Goal: Transaction & Acquisition: Book appointment/travel/reservation

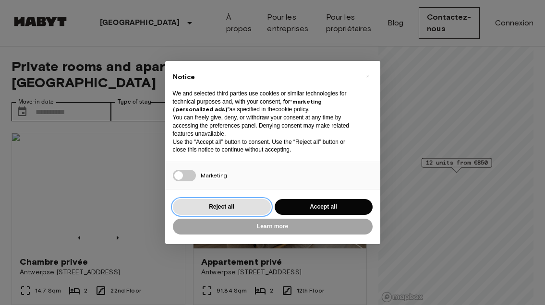
click at [231, 213] on button "Reject all" at bounding box center [222, 207] width 98 height 16
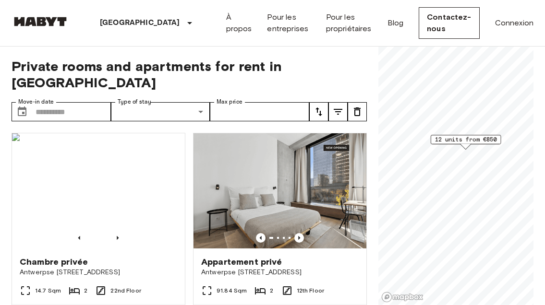
click at [466, 142] on span "12 units from €850" at bounding box center [466, 139] width 62 height 9
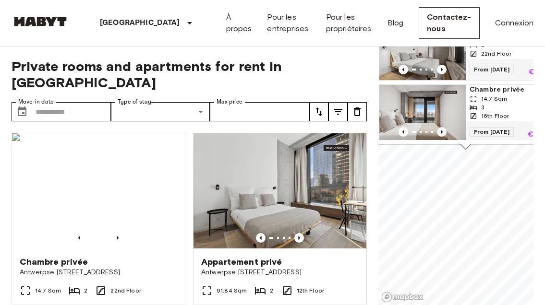
click at [442, 127] on icon "Previous image" at bounding box center [442, 132] width 10 height 10
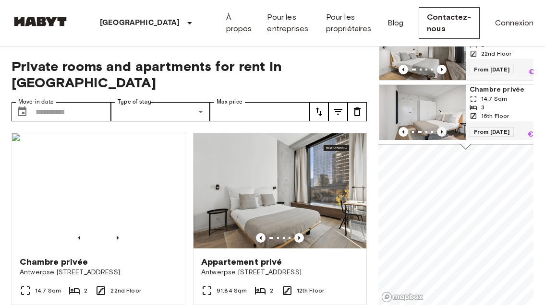
click at [442, 127] on icon "Previous image" at bounding box center [442, 132] width 10 height 10
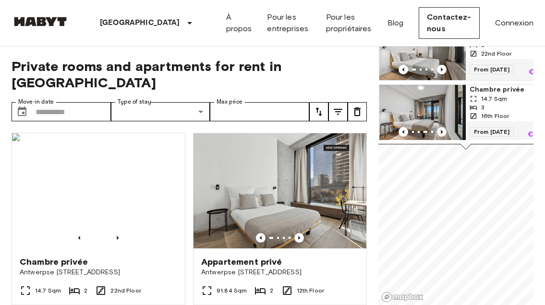
click at [441, 130] on icon "Previous image" at bounding box center [442, 132] width 2 height 4
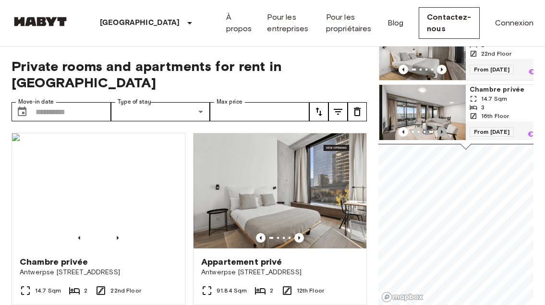
click at [441, 127] on icon "Previous image" at bounding box center [442, 132] width 10 height 10
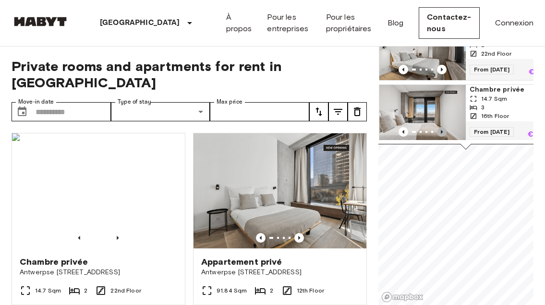
click at [440, 127] on icon "Previous image" at bounding box center [442, 132] width 10 height 10
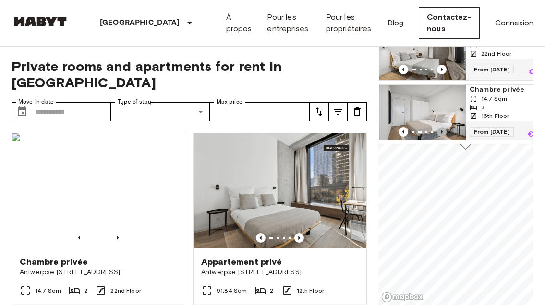
click at [440, 127] on icon "Previous image" at bounding box center [442, 132] width 10 height 10
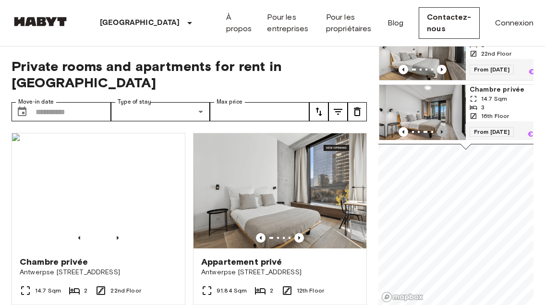
click at [440, 127] on icon "Previous image" at bounding box center [442, 132] width 10 height 10
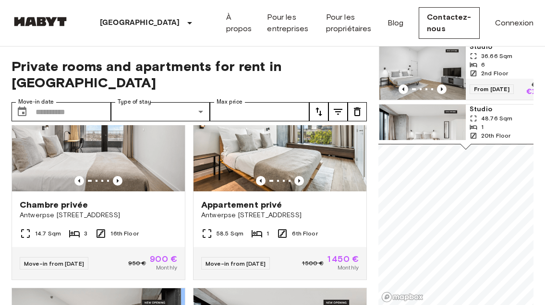
scroll to position [286, 0]
